Goal: Use online tool/utility: Utilize a website feature to perform a specific function

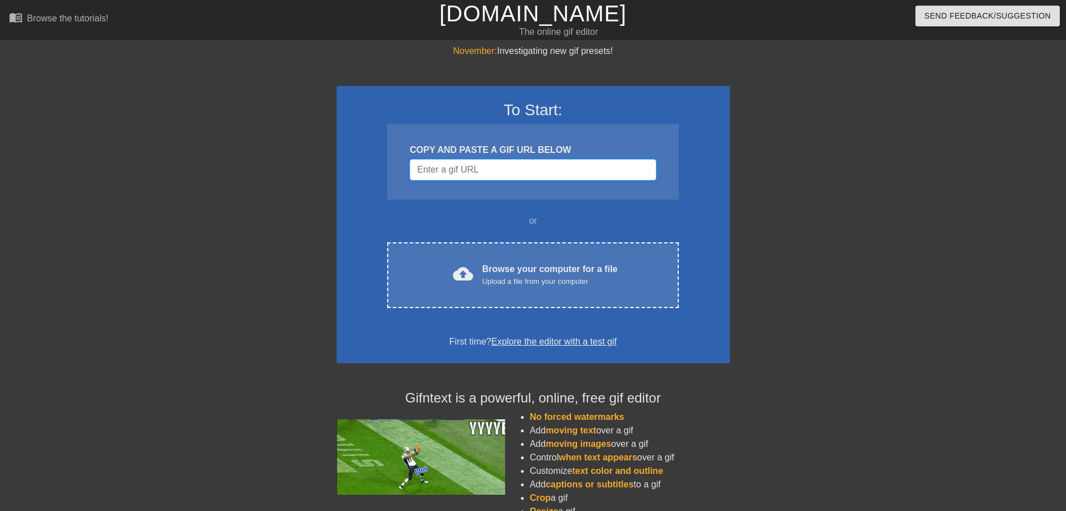
click at [478, 174] on input "Username" at bounding box center [533, 169] width 246 height 21
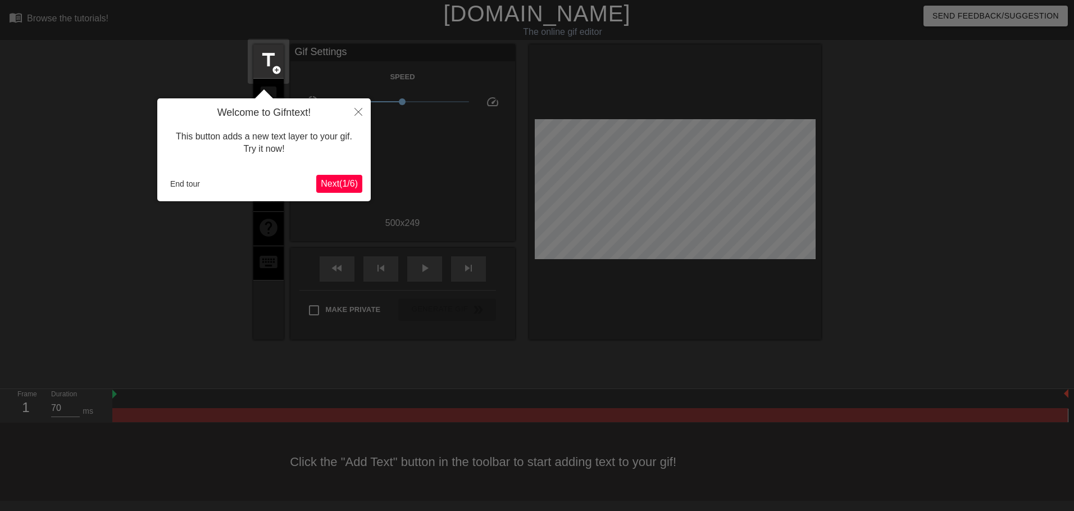
click at [334, 185] on span "Next ( 1 / 6 )" at bounding box center [339, 184] width 37 height 10
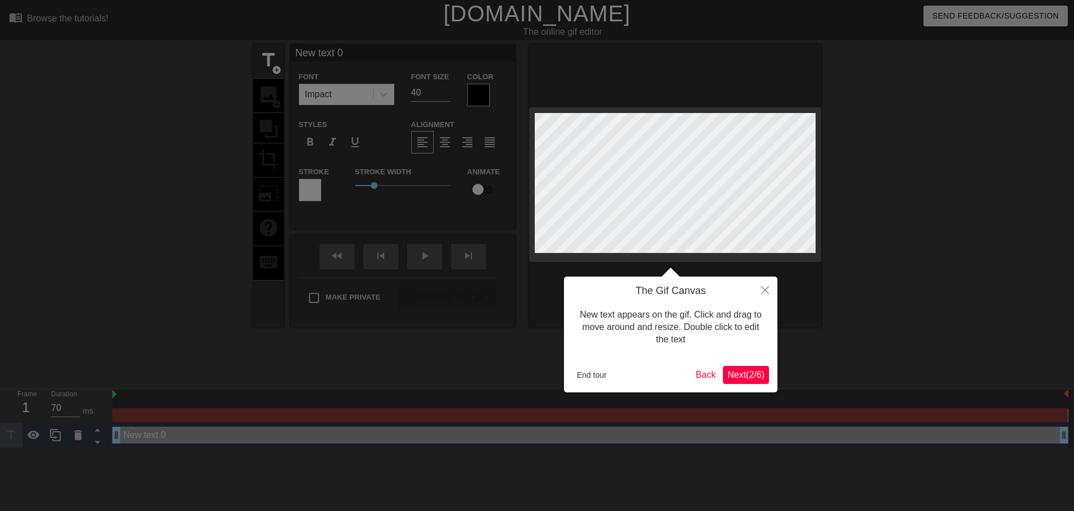
click at [747, 379] on span "Next ( 2 / 6 )" at bounding box center [746, 375] width 37 height 10
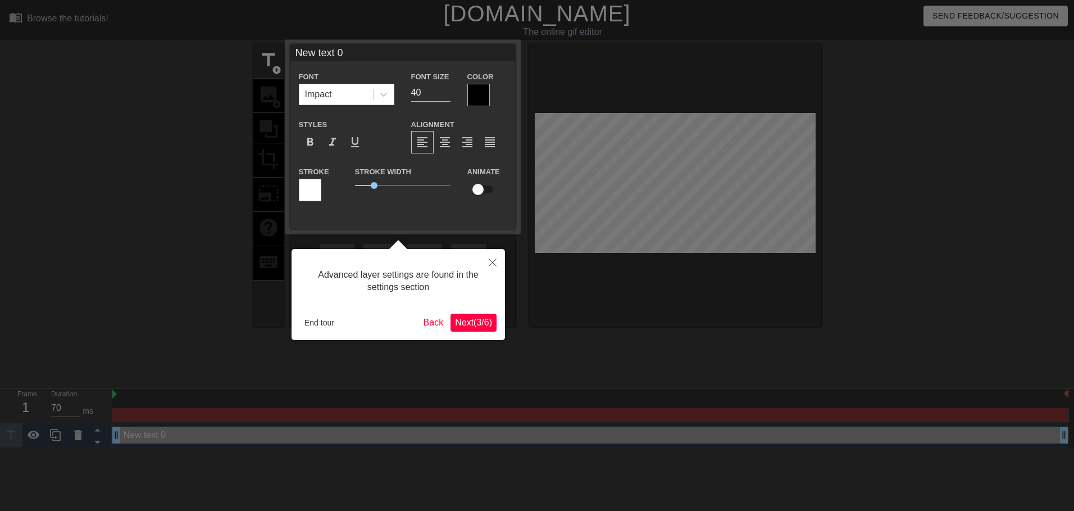
click at [475, 321] on span "Next ( 3 / 6 )" at bounding box center [473, 322] width 37 height 10
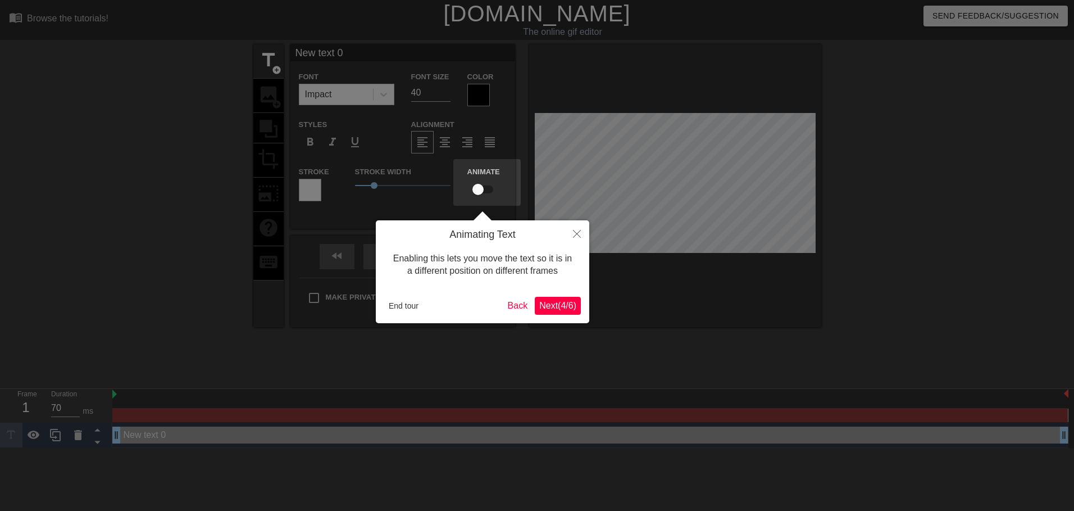
click at [551, 308] on span "Next ( 4 / 6 )" at bounding box center [557, 306] width 37 height 10
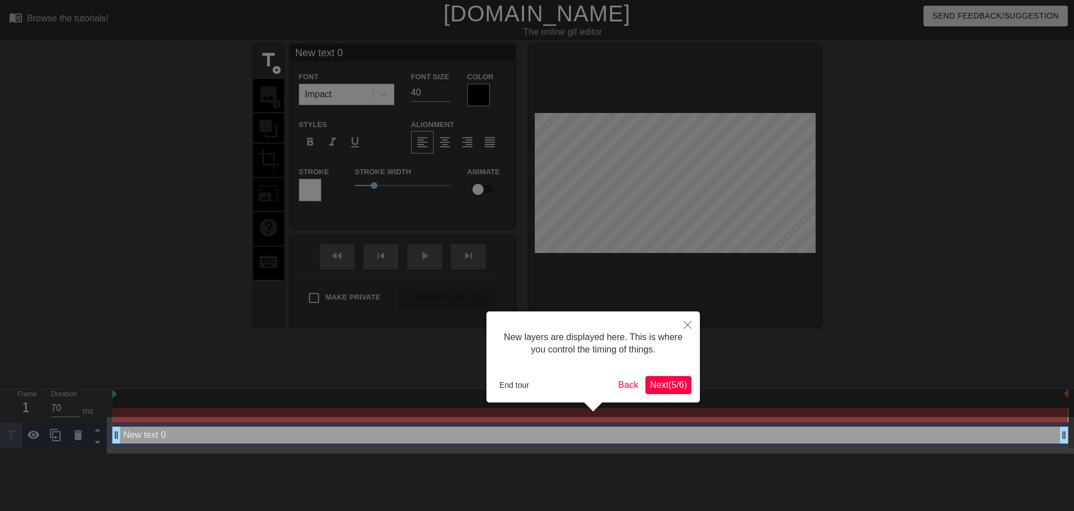
click at [670, 387] on span "Next ( 5 / 6 )" at bounding box center [668, 385] width 37 height 10
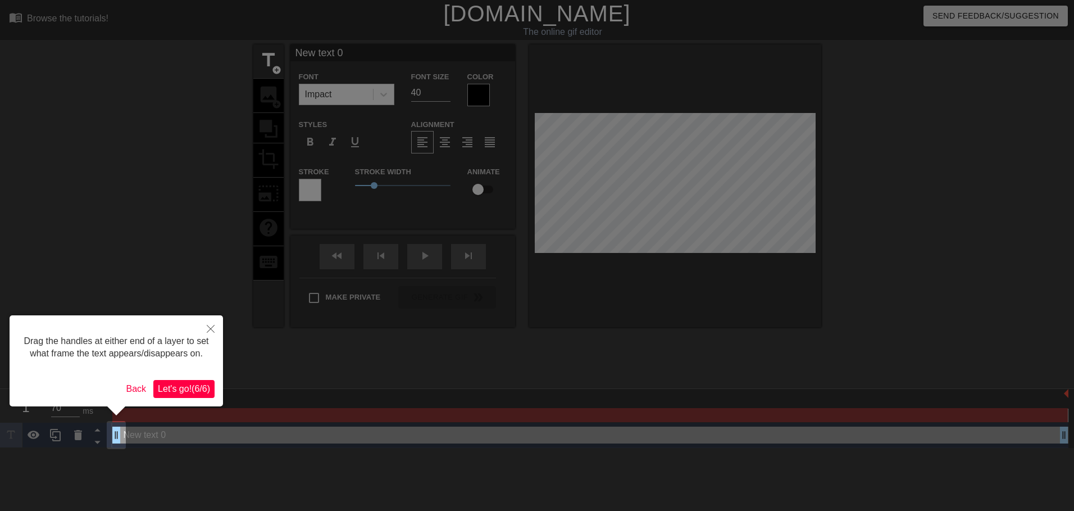
click at [192, 391] on span "Let's go! ( 6 / 6 )" at bounding box center [184, 389] width 52 height 10
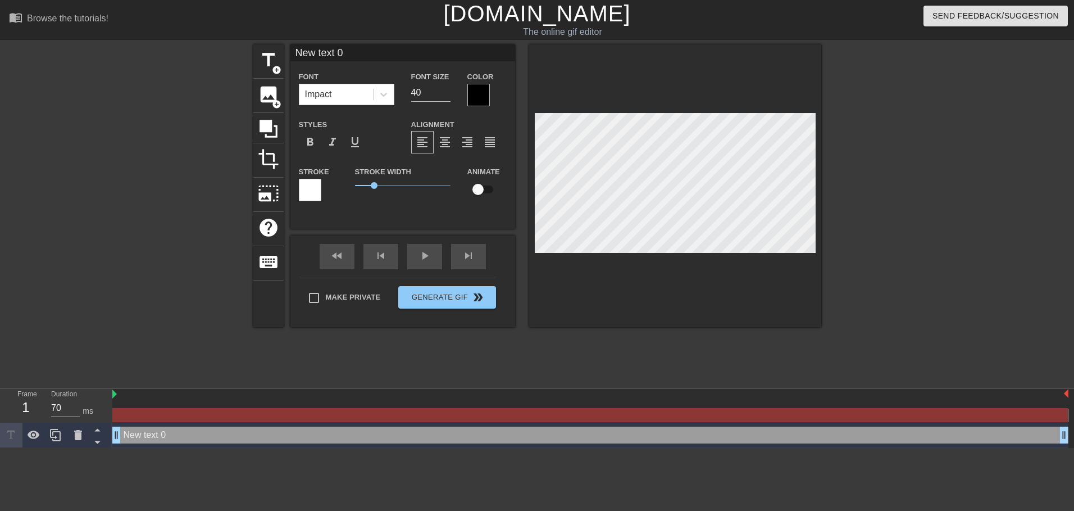
click at [122, 438] on div "New text 0 drag_handle drag_handle" at bounding box center [590, 434] width 956 height 17
click at [130, 438] on div "New text 0 drag_handle drag_handle" at bounding box center [590, 434] width 956 height 17
type input "M"
type textarea "M"
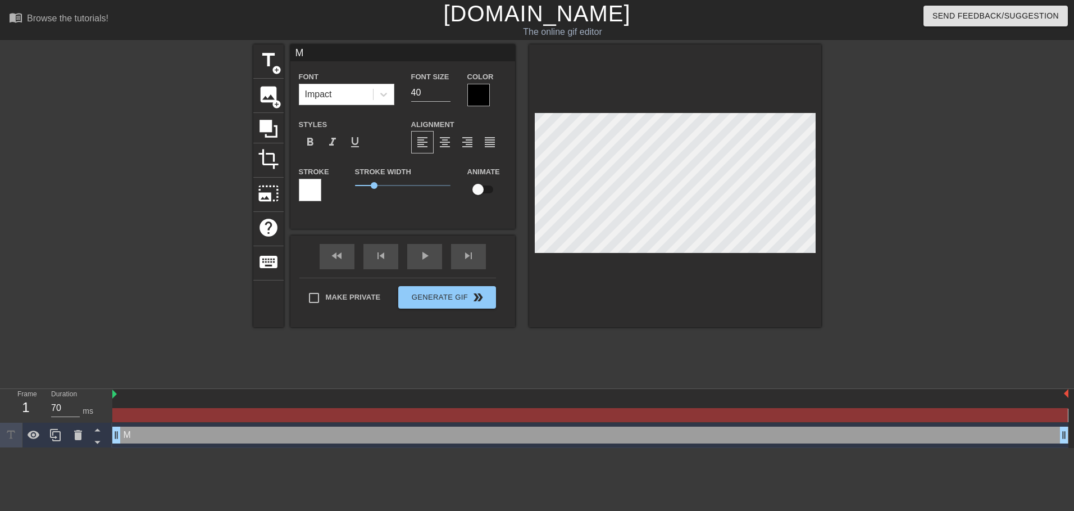
scroll to position [2, 1]
type input "Mo"
type textarea "Mo"
type input "Mor"
type textarea "Mor"
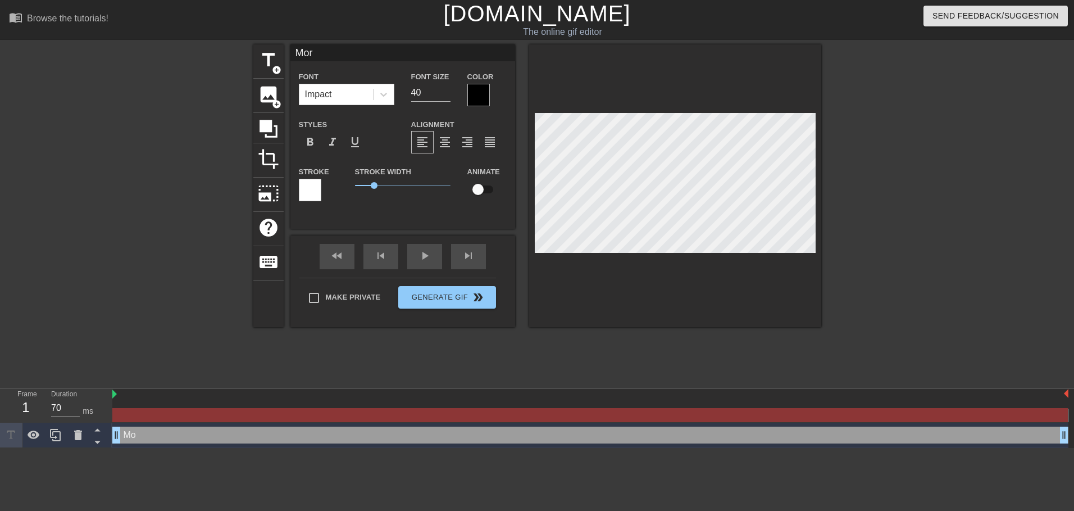
type input "More"
type textarea "More"
type input "More"
type textarea "More"
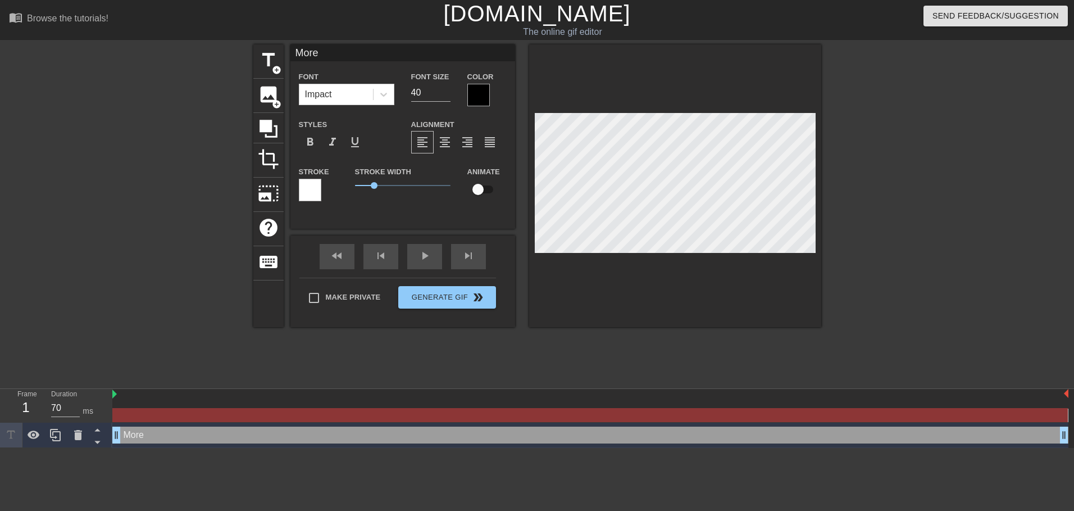
type input "More W"
type textarea "More WF"
type input "More WFD"
type textarea "More WFD"
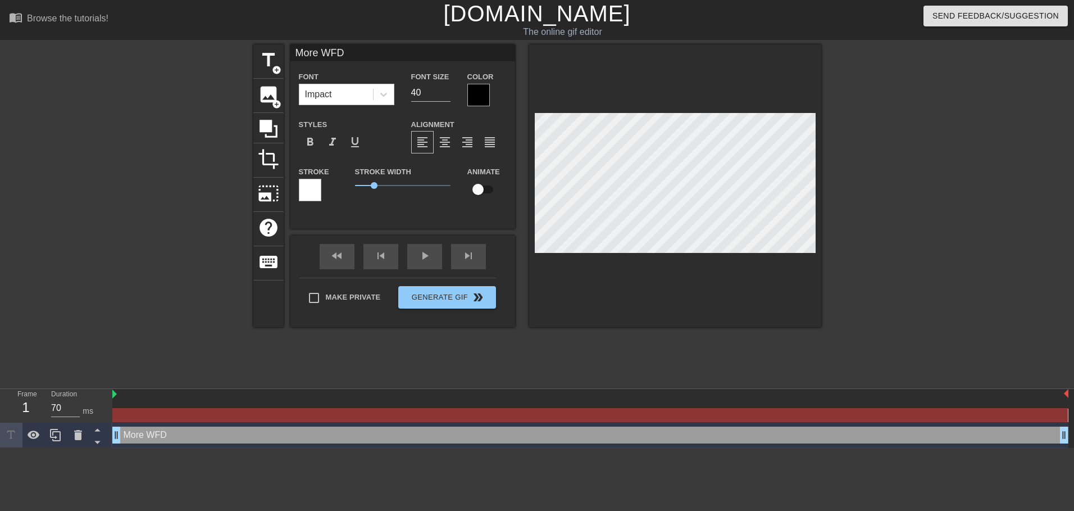
type input "More WF"
type textarea "More WF"
type input "More WF"
type textarea "More WF"
type input "More WF P"
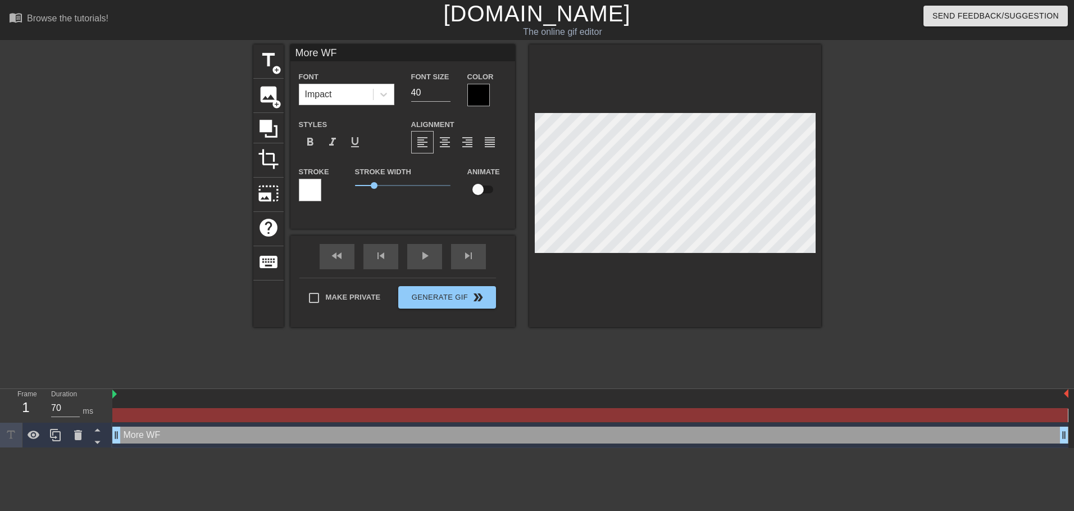
type textarea "More WF P"
type input "More WF Pl"
type textarea "More WF Pl"
type input "More WF Ple"
type textarea "More WF Ple"
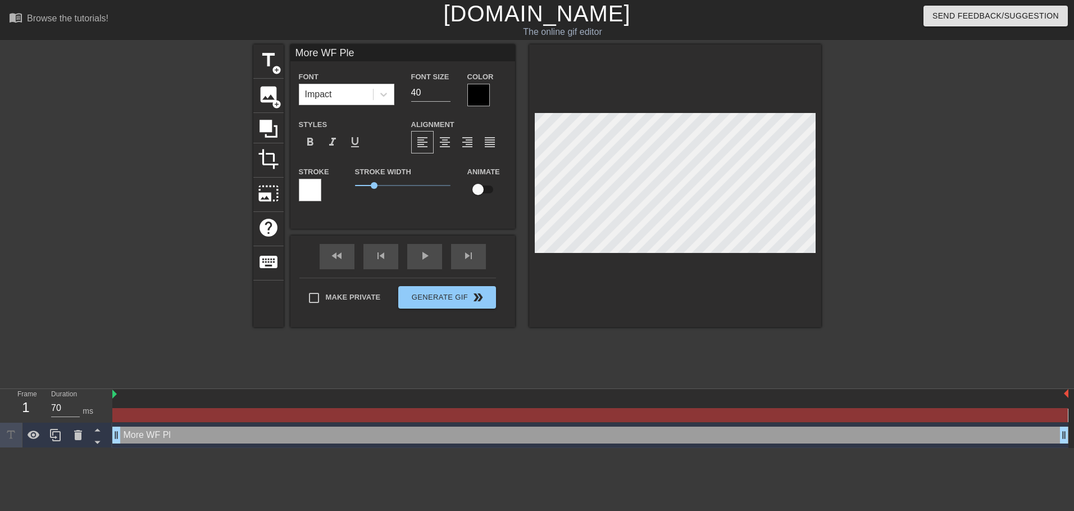
type input "More WF Plea"
type textarea "More WF Plea"
type input "More [PERSON_NAME]"
type textarea "More [PERSON_NAME]"
type input "More WF Please"
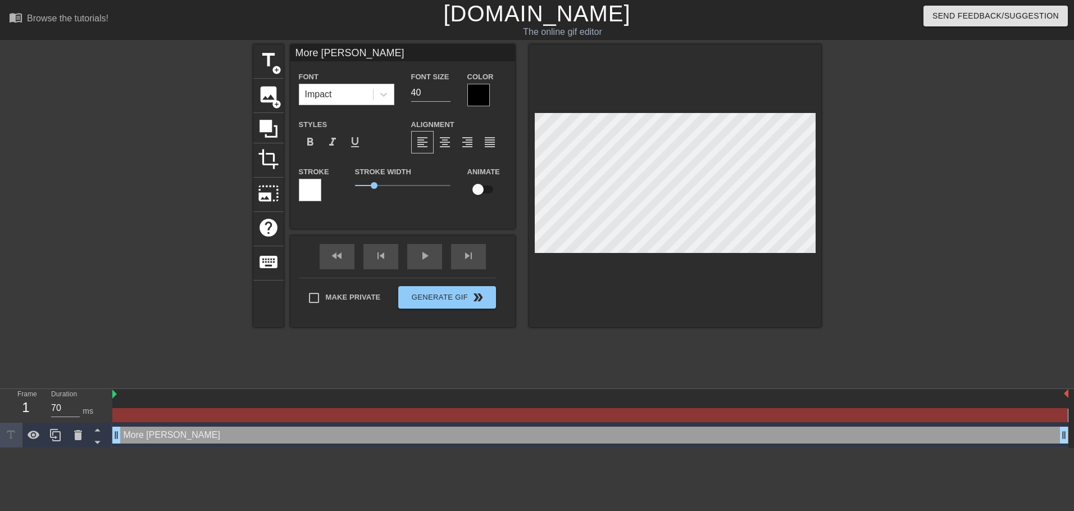
type textarea "More WF Please"
type input "More WF Please"
type textarea "More WF Please"
type input "More WF Please S"
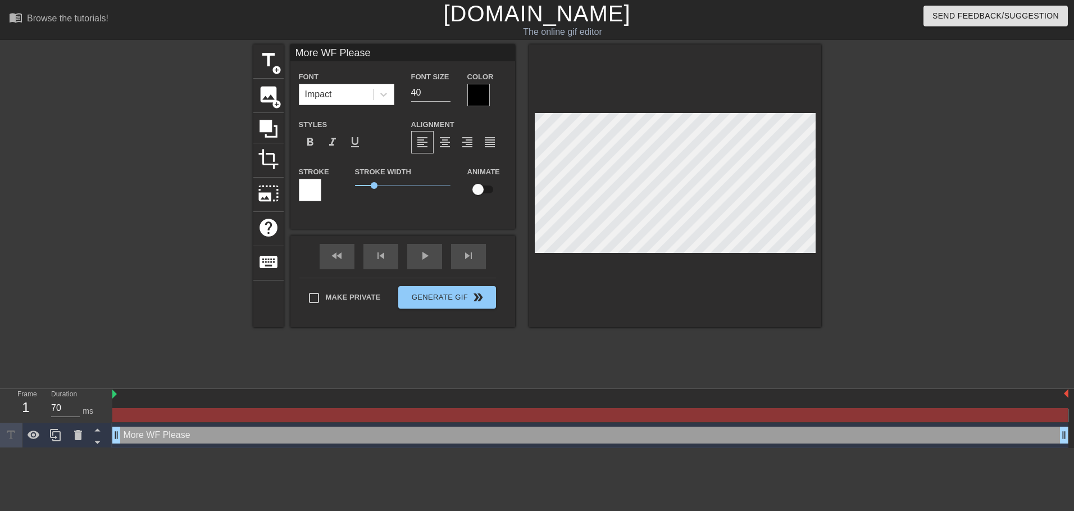
type textarea "More WF Please S"
type input "More WF Please Si"
type textarea "More WF Please Si"
type input "More WF Please Sir"
type textarea "More WF Please Sir"
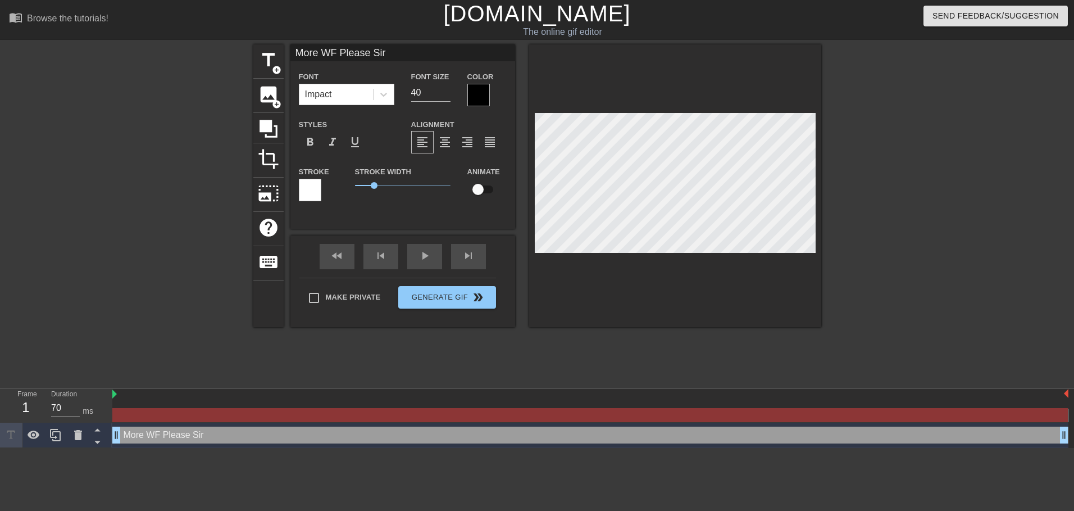
click at [474, 95] on div at bounding box center [478, 95] width 22 height 22
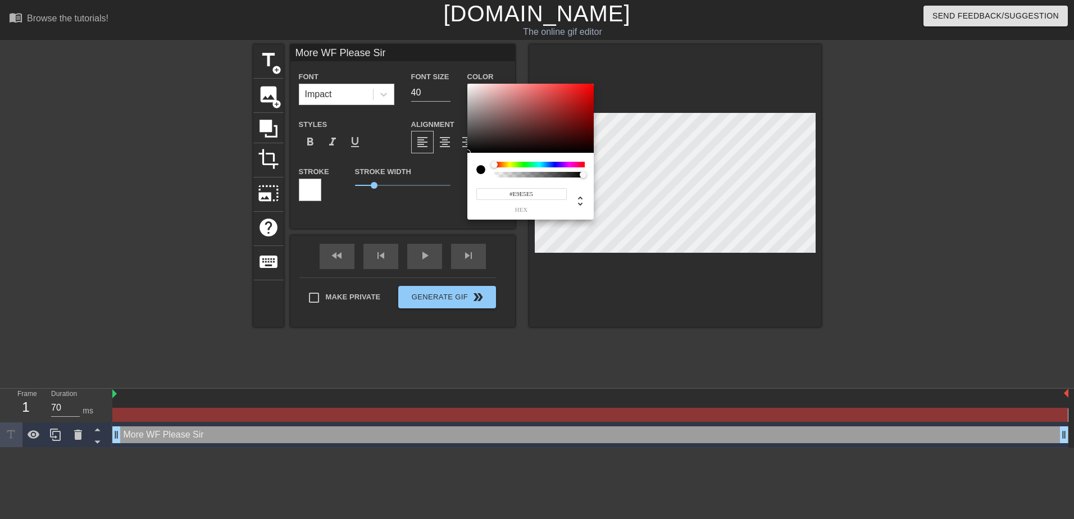
click at [470, 89] on div at bounding box center [530, 119] width 126 height 70
type input "#FFFFFF"
drag, startPoint x: 470, startPoint y: 89, endPoint x: 459, endPoint y: 82, distance: 13.4
click at [459, 82] on div "#FFFFFF hex" at bounding box center [537, 259] width 1074 height 519
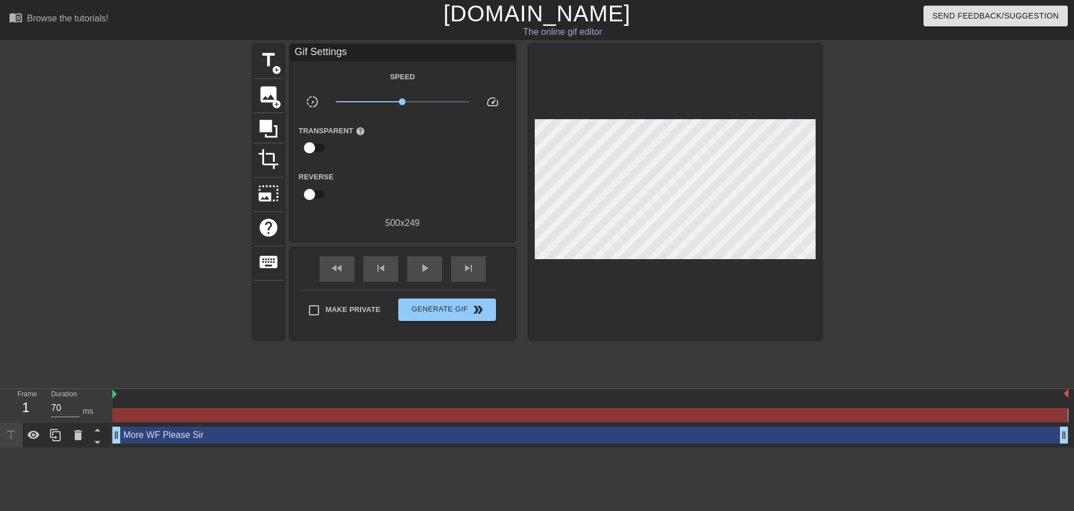
click at [314, 190] on input "checkbox" at bounding box center [310, 194] width 64 height 21
click at [314, 190] on input "checkbox" at bounding box center [320, 194] width 64 height 21
checkbox input "false"
click at [264, 59] on span "title" at bounding box center [268, 59] width 21 height 21
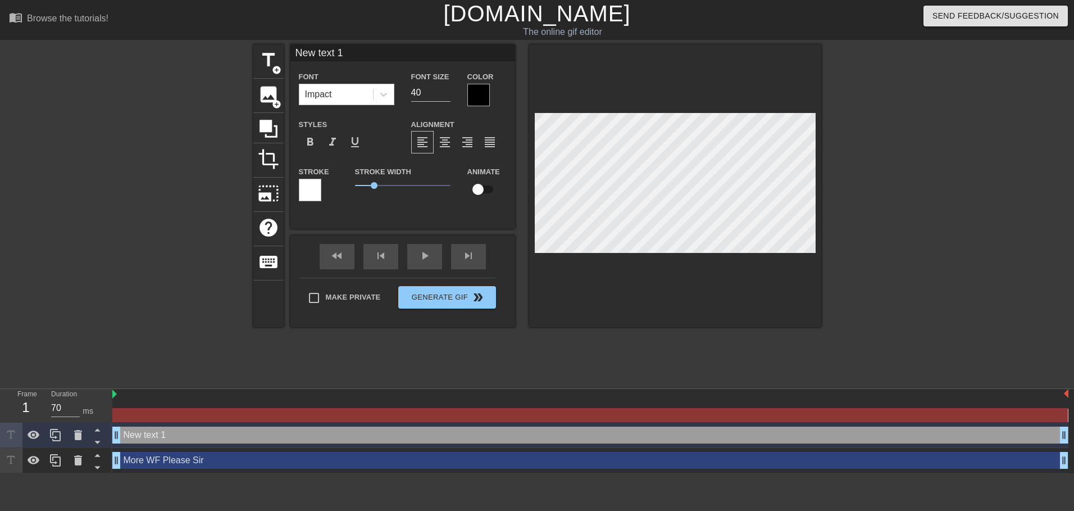
click at [677, 255] on div at bounding box center [675, 185] width 292 height 283
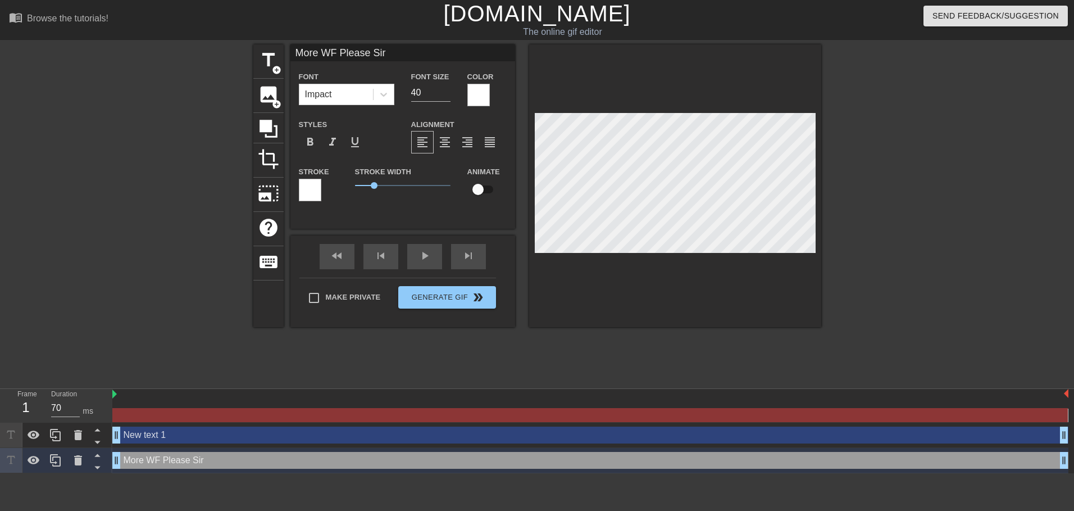
type input "More WF Please Sir"
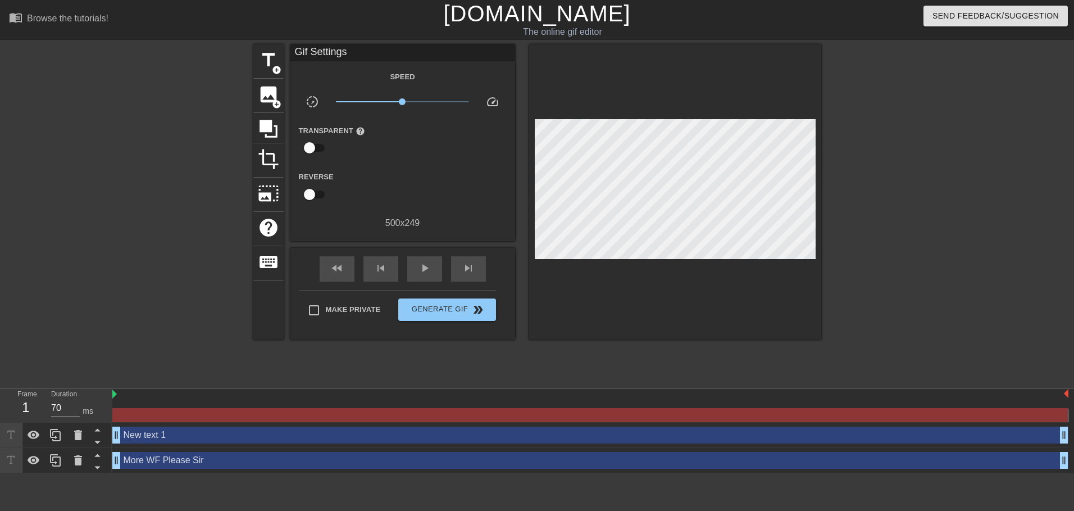
click at [614, 255] on div at bounding box center [675, 191] width 292 height 295
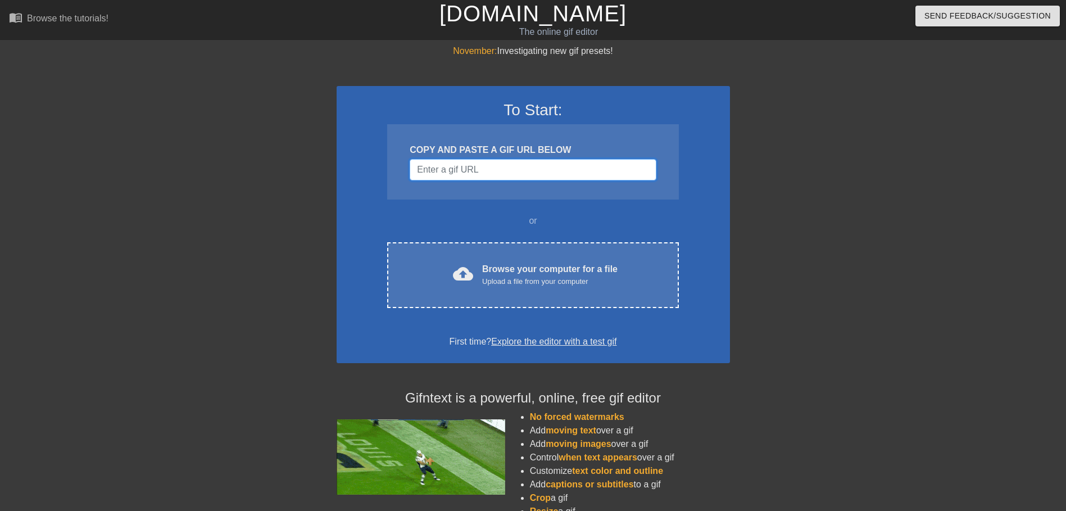
click at [477, 176] on input "Username" at bounding box center [533, 169] width 246 height 21
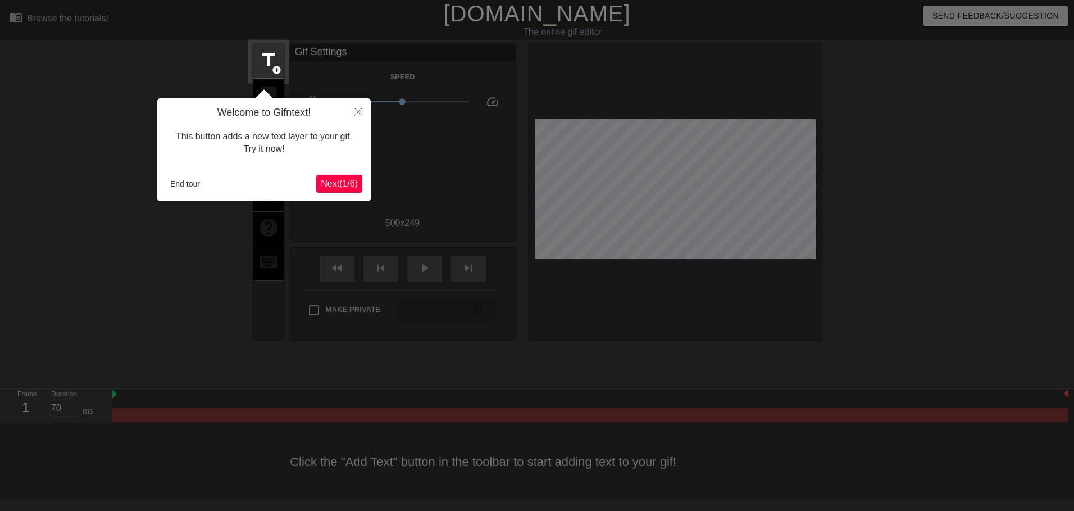
click at [344, 179] on span "Next ( 1 / 6 )" at bounding box center [339, 184] width 37 height 10
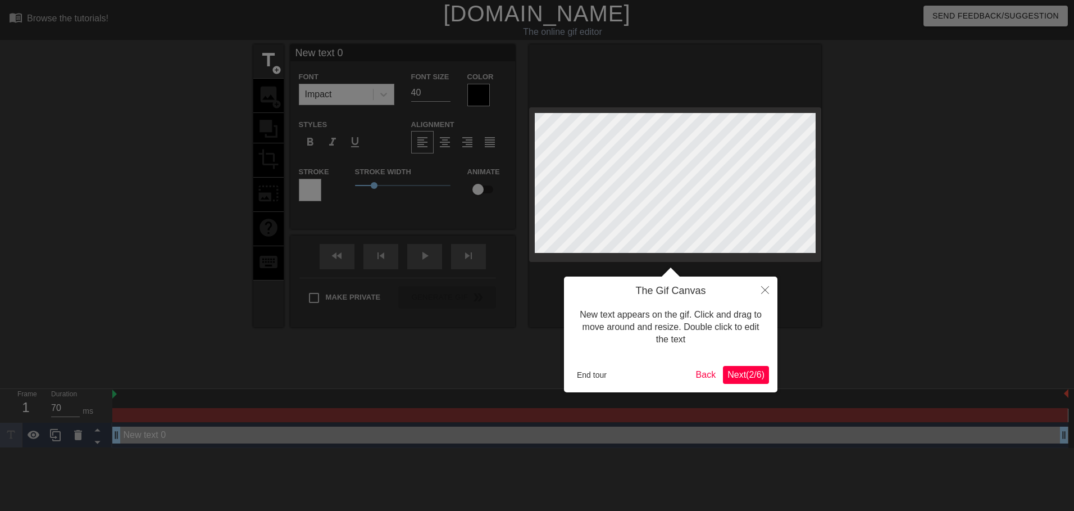
click at [747, 373] on span "Next ( 2 / 6 )" at bounding box center [746, 375] width 37 height 10
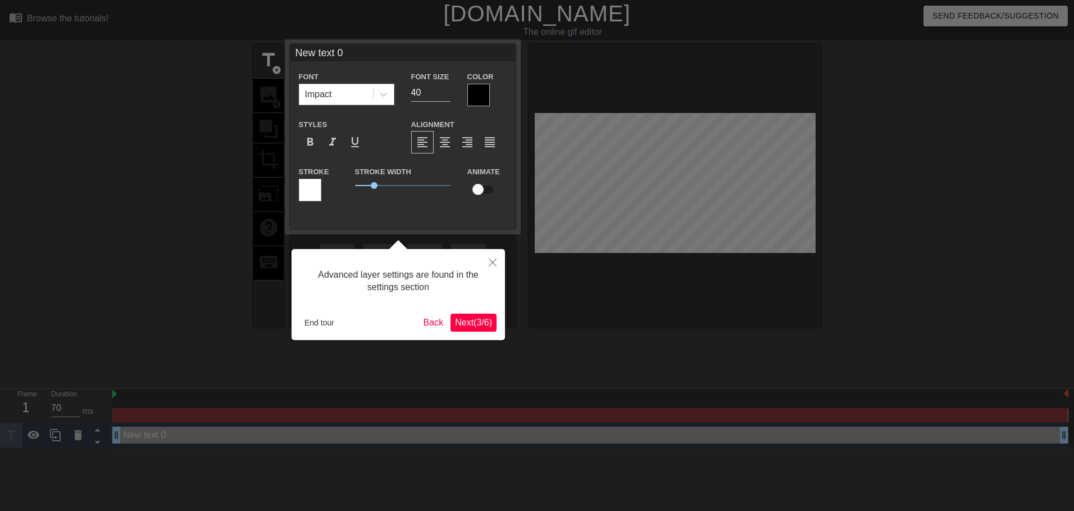
click at [471, 326] on span "Next ( 3 / 6 )" at bounding box center [473, 322] width 37 height 10
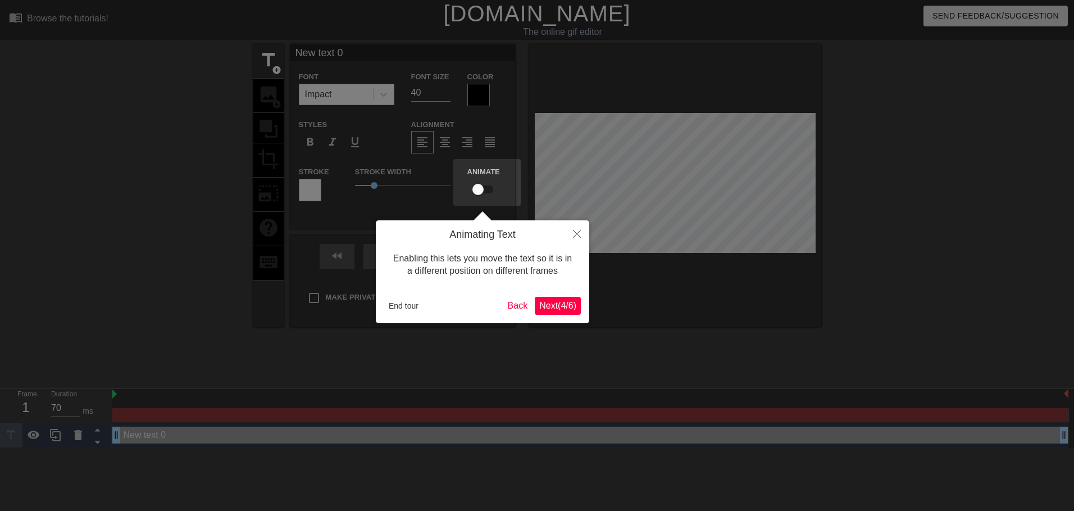
click at [541, 305] on span "Next ( 4 / 6 )" at bounding box center [557, 306] width 37 height 10
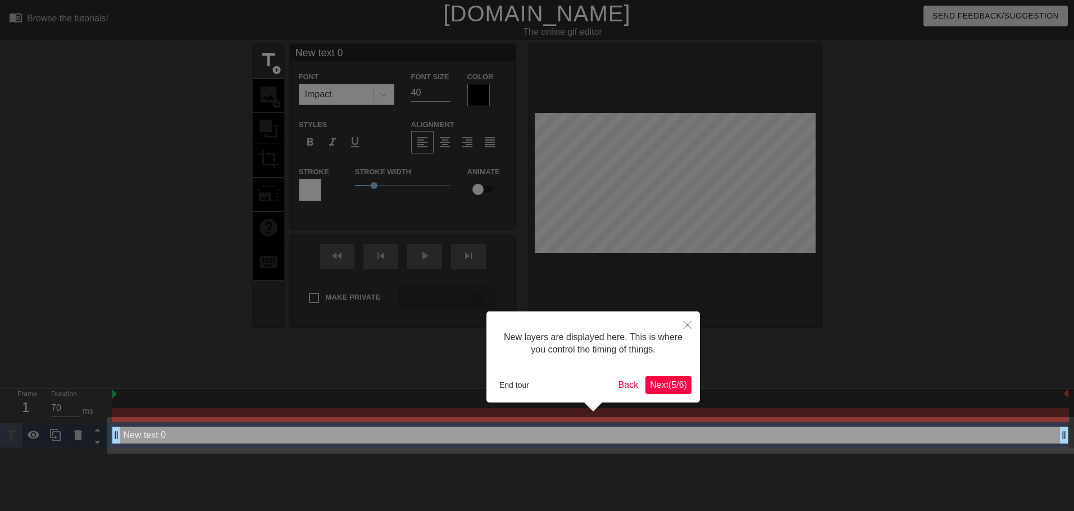
click at [662, 387] on span "Next ( 5 / 6 )" at bounding box center [668, 385] width 37 height 10
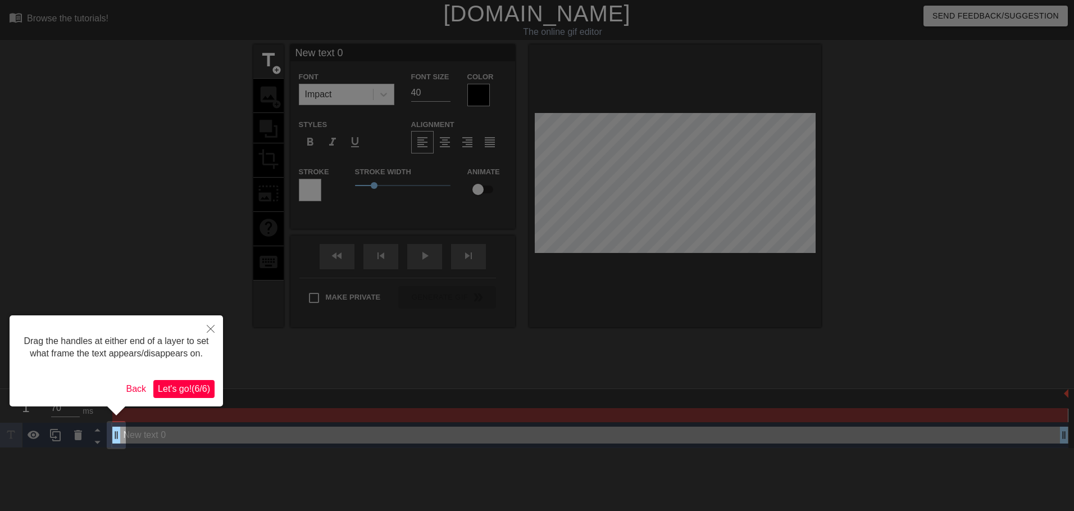
click at [193, 392] on span "Let's go! ( 6 / 6 )" at bounding box center [184, 389] width 52 height 10
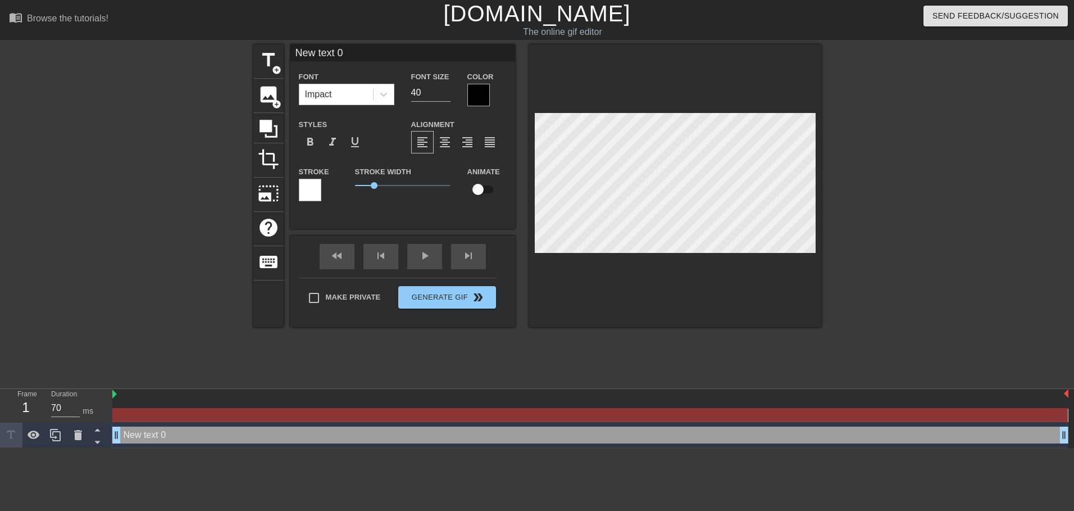
scroll to position [2, 2]
type input "M"
type textarea "M"
type input "Mo"
type textarea "Mo"
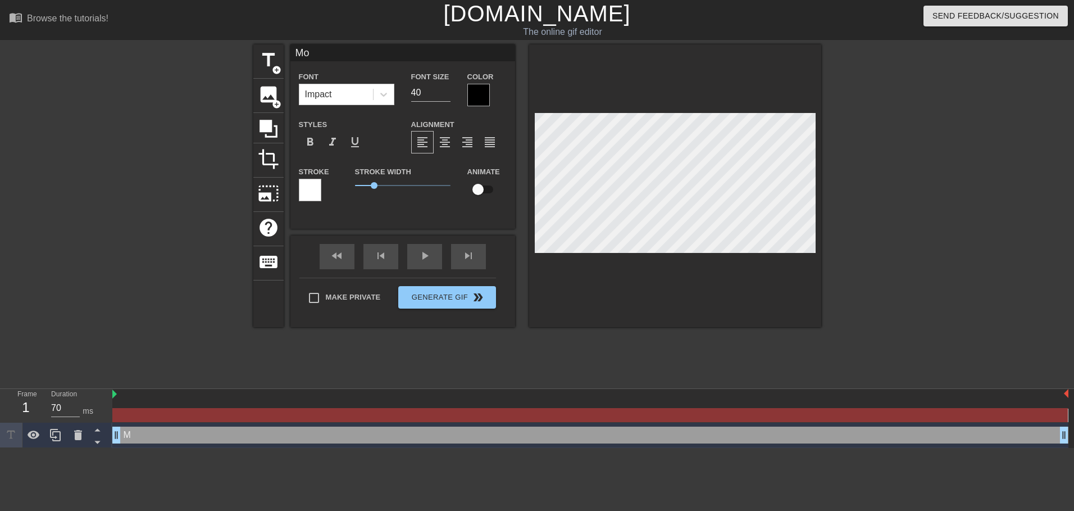
type input "Mor"
type textarea "Mor"
type input "Mor"
type textarea "Mor"
type input "Mor"
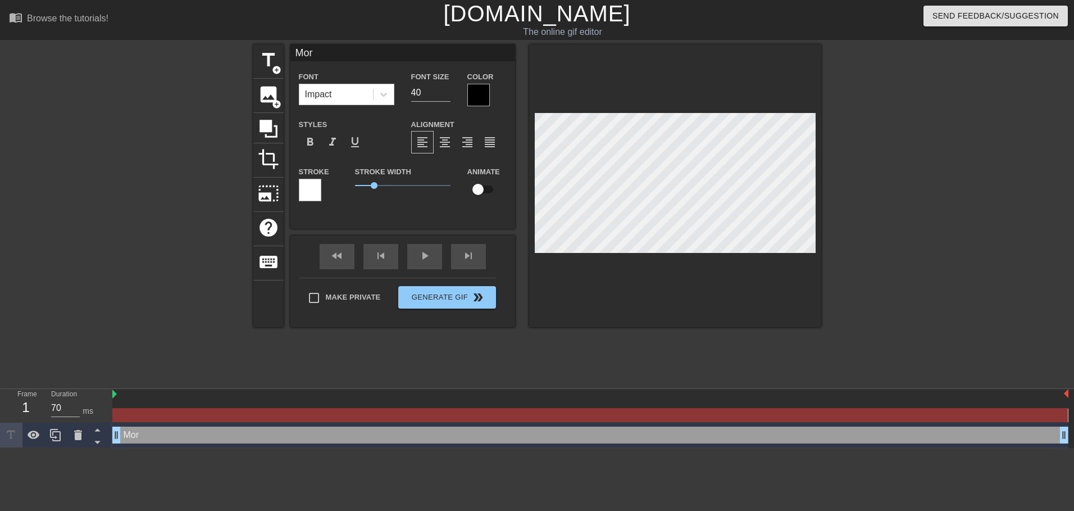
type textarea "Mor"
type input "More"
type textarea "More"
type input "More"
type textarea "More"
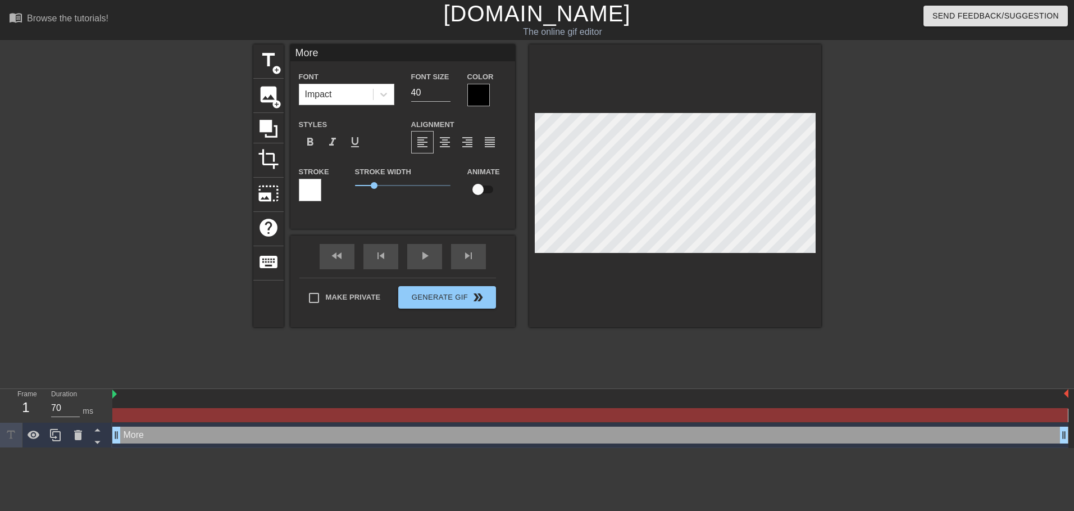
type input "More W"
type textarea "More W"
type input "More WF"
type textarea "More WF"
type input "More WF"
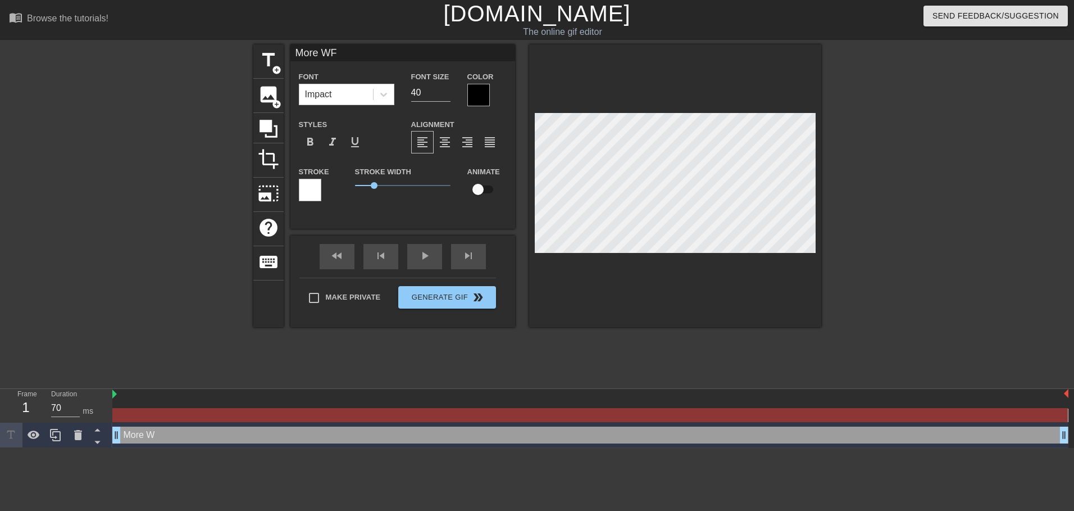
type textarea "More WF"
type input "More WF p"
type textarea "More WF p"
type input "More WF pl"
type textarea "More WF pl"
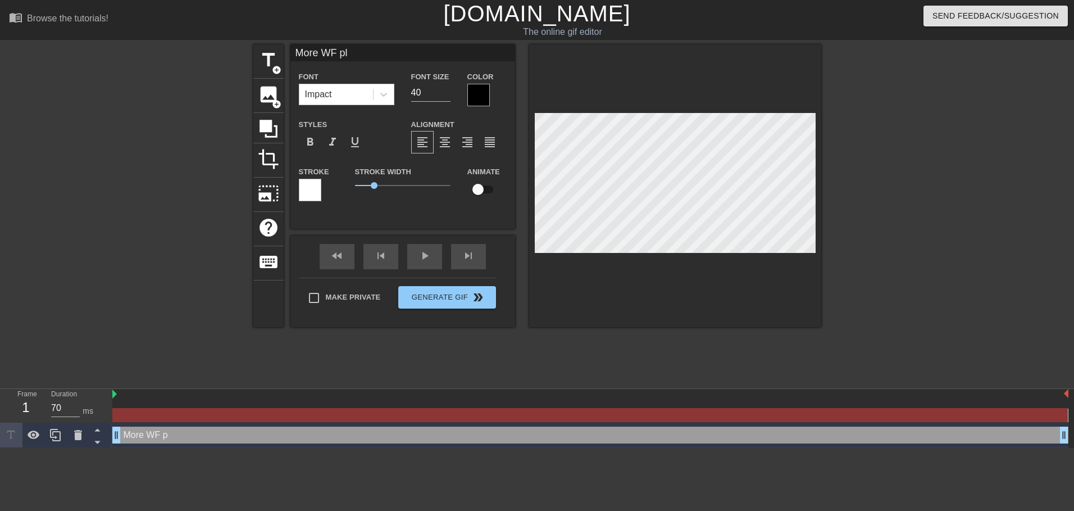
type input "More WF ple"
type textarea "More WF ple"
type input "More WF plea"
type textarea "More WF plea"
type input "More WF pleas"
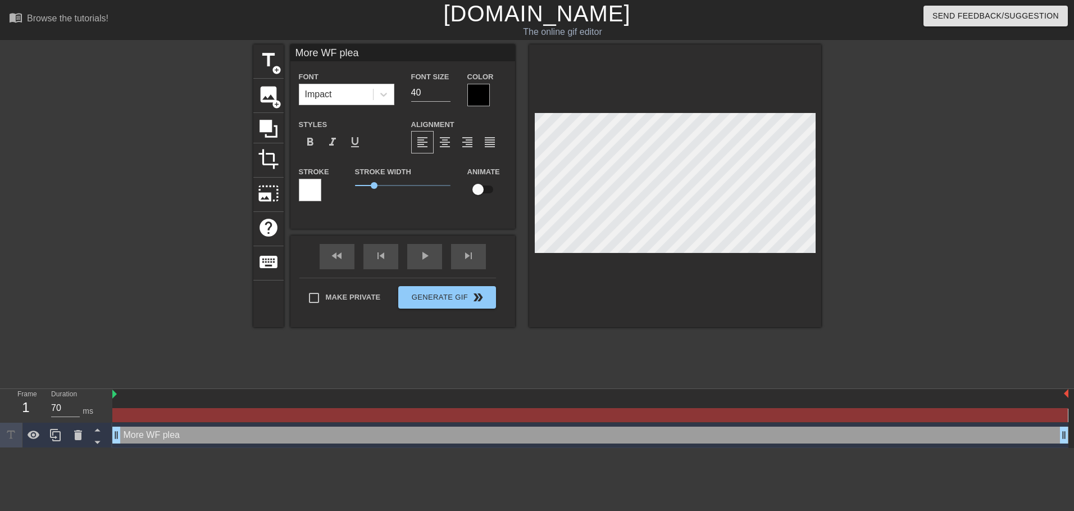
type textarea "More WF pleas"
type input "More WF please"
type textarea "More WF please"
type input "More WF please"
type textarea "More WF please"
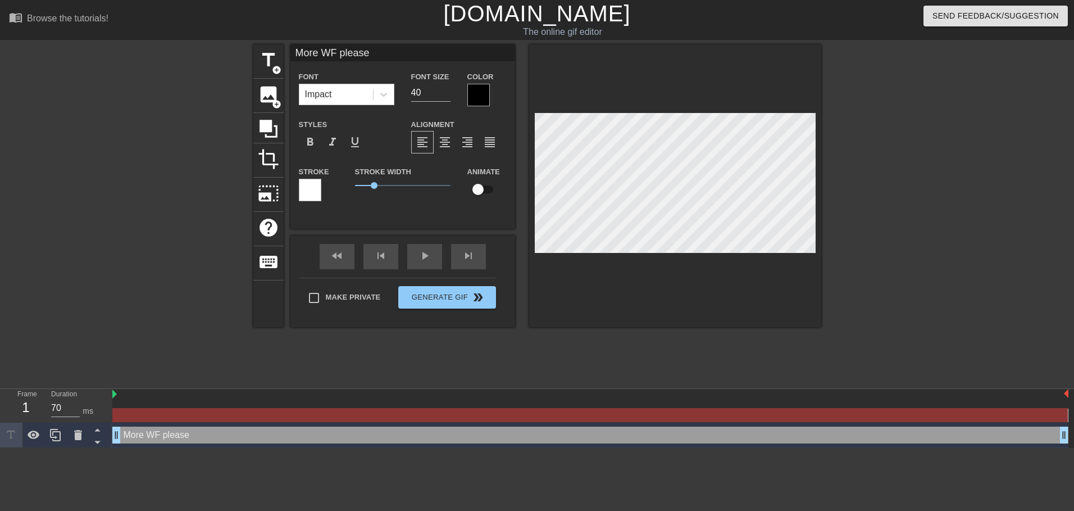
type input "More WF please S"
type textarea "More WF please S"
type input "More WF please Si"
type textarea "More WF please Si"
type input "More WF please Sir"
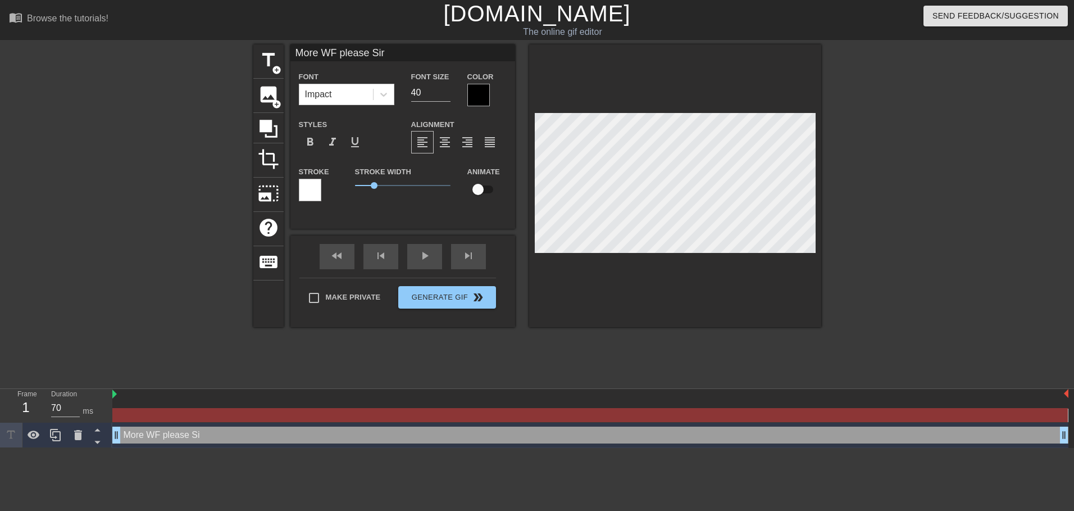
scroll to position [2, 5]
type textarea "More WF please Sir"
click at [316, 192] on div at bounding box center [310, 190] width 22 height 22
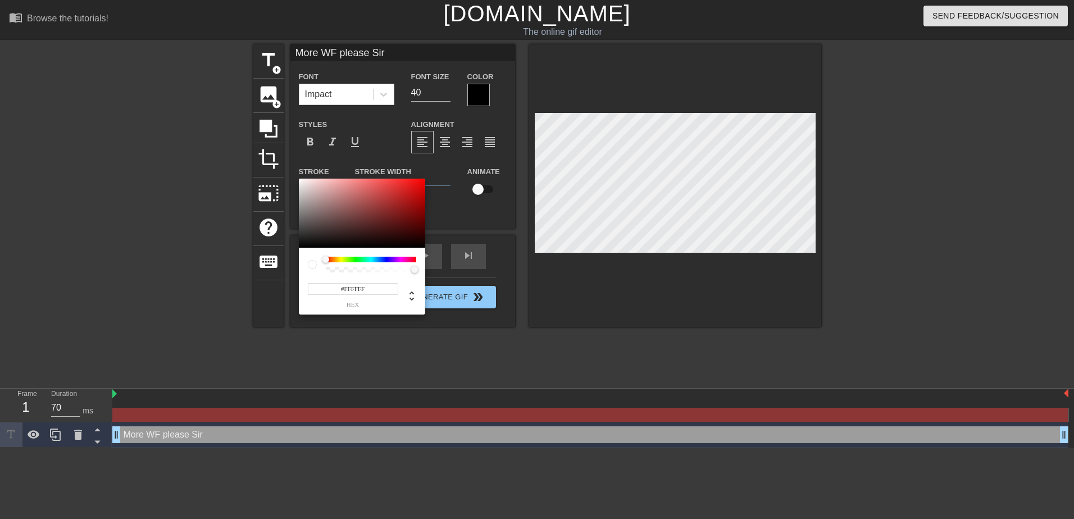
drag, startPoint x: 311, startPoint y: 186, endPoint x: 283, endPoint y: 169, distance: 32.6
click at [283, 169] on div "#FFFFFF hex" at bounding box center [537, 259] width 1074 height 519
type input "#000000"
drag, startPoint x: 299, startPoint y: 184, endPoint x: 302, endPoint y: 272, distance: 87.7
click at [302, 272] on div "#000000 hex" at bounding box center [362, 247] width 126 height 137
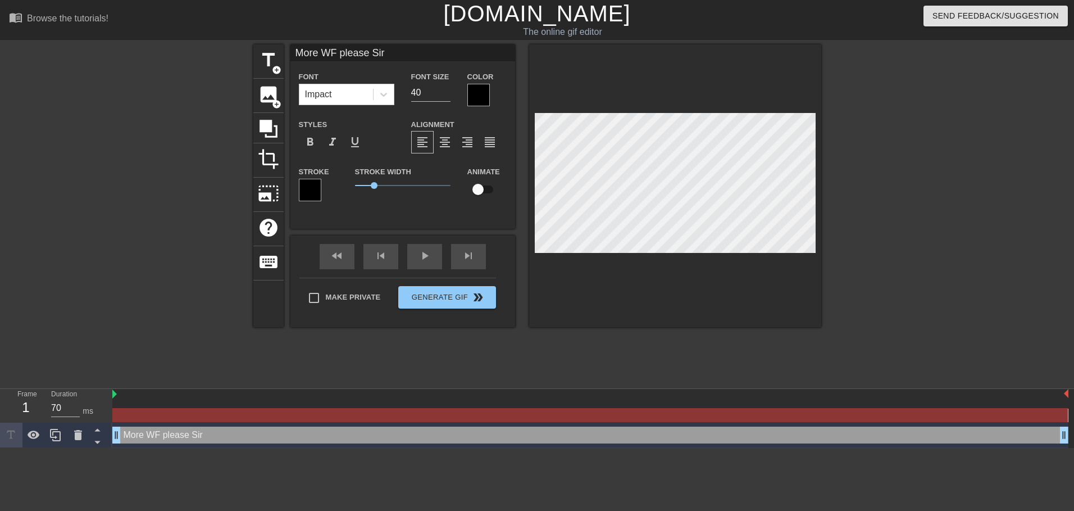
scroll to position [1, 2]
click at [473, 88] on div at bounding box center [478, 95] width 22 height 22
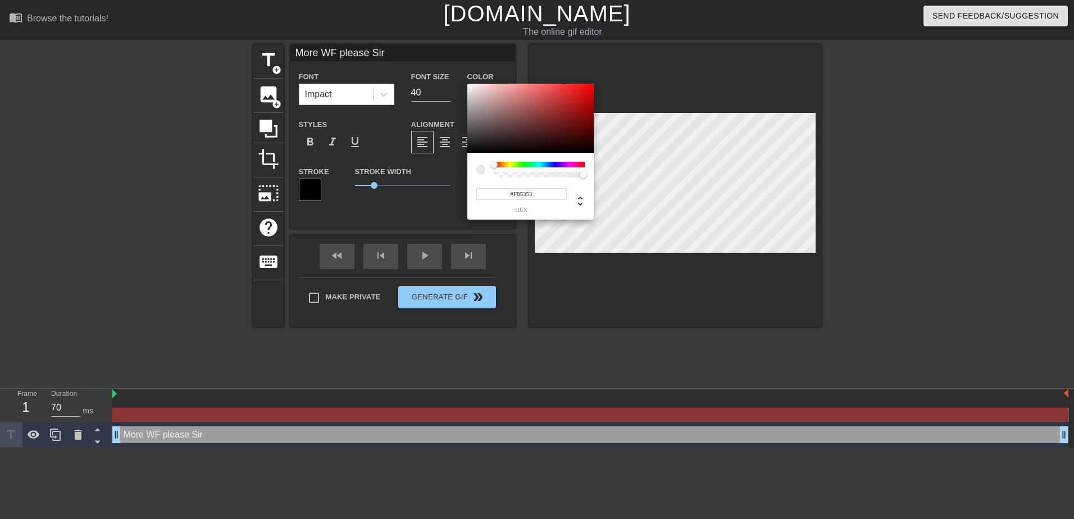
type input "#FFFFFF"
drag, startPoint x: 470, startPoint y: 94, endPoint x: 467, endPoint y: 83, distance: 11.6
click at [467, 83] on div "#FFFFFF hex" at bounding box center [537, 259] width 1074 height 519
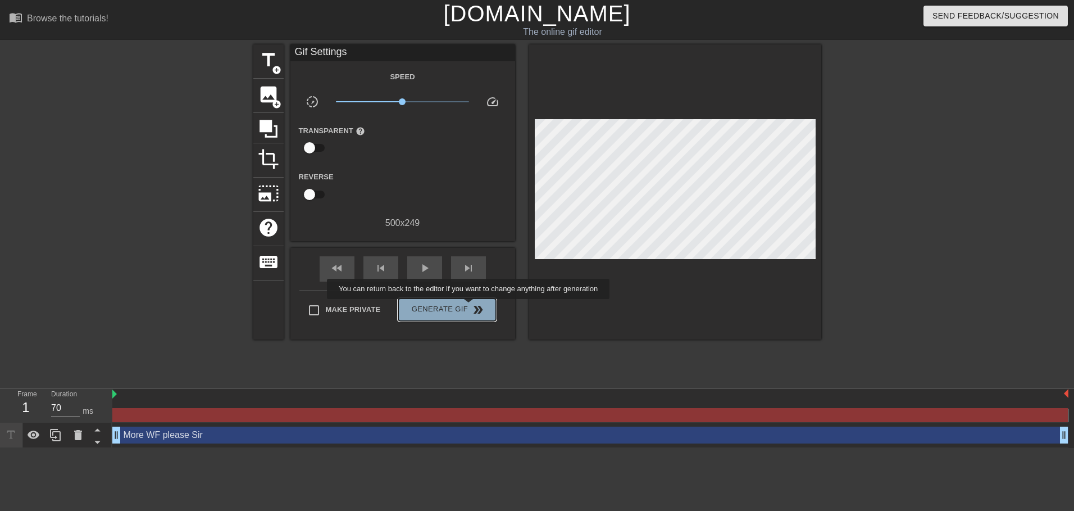
click at [471, 307] on span "double_arrow" at bounding box center [477, 309] width 13 height 13
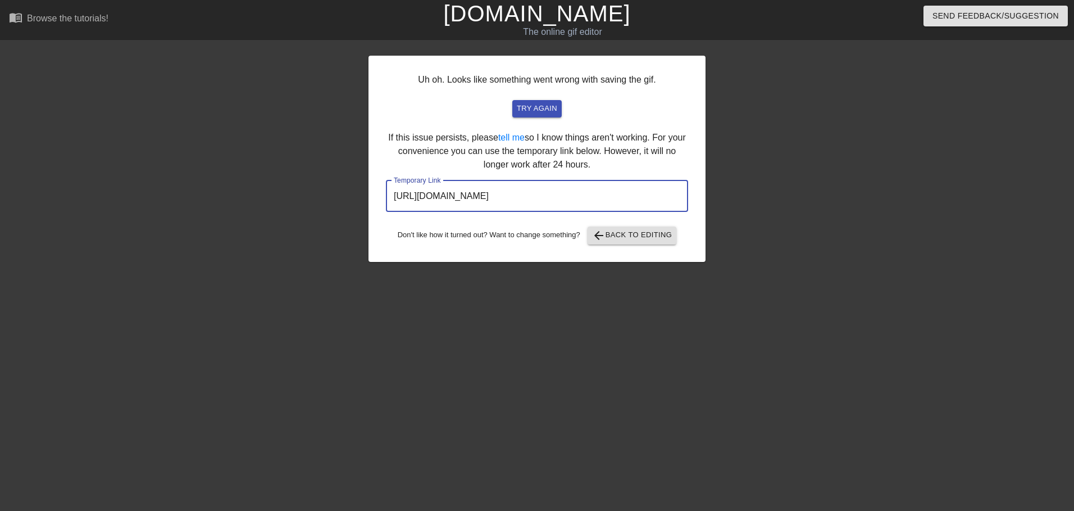
click at [554, 194] on input "https://www.gifntext.com/temp_generations/0r5ouqyJ.gif" at bounding box center [537, 195] width 302 height 31
click at [634, 243] on button "arrow_back Back to Editing" at bounding box center [632, 235] width 89 height 18
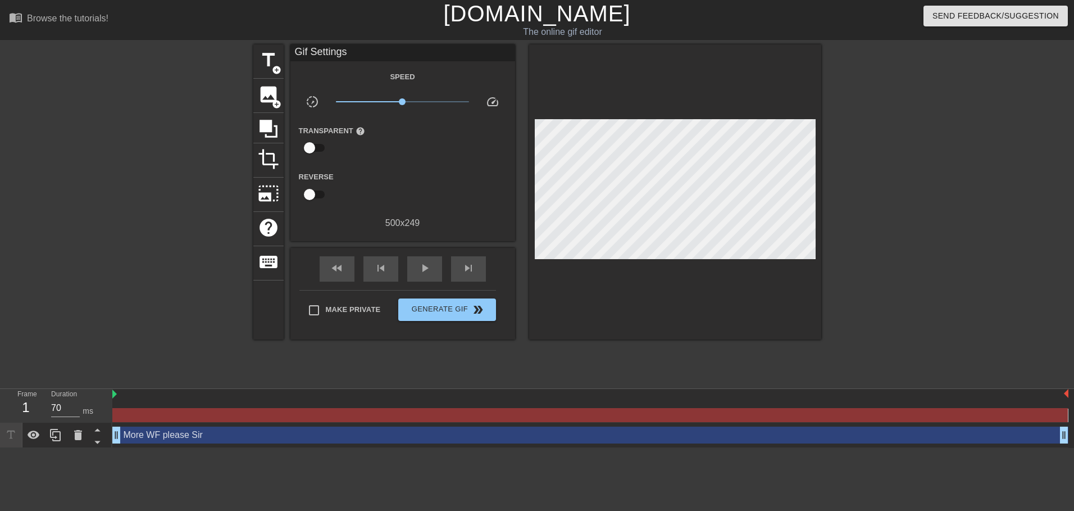
drag, startPoint x: 113, startPoint y: 393, endPoint x: 151, endPoint y: 396, distance: 38.3
click at [151, 396] on div at bounding box center [590, 394] width 956 height 11
click at [28, 406] on div "1" at bounding box center [25, 407] width 17 height 20
